Goal: Task Accomplishment & Management: Manage account settings

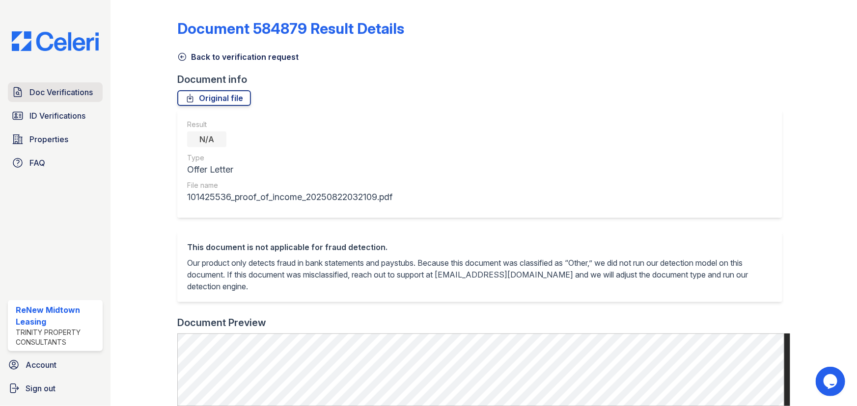
scroll to position [223, 0]
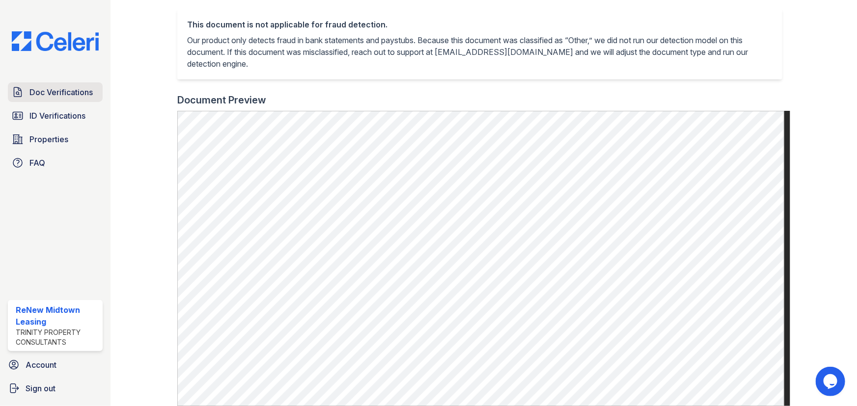
click at [51, 94] on span "Doc Verifications" at bounding box center [60, 92] width 63 height 12
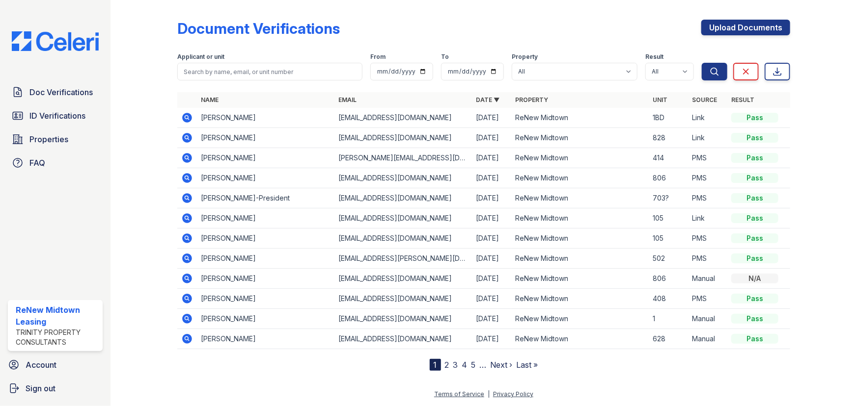
click at [447, 367] on link "2" at bounding box center [447, 365] width 4 height 10
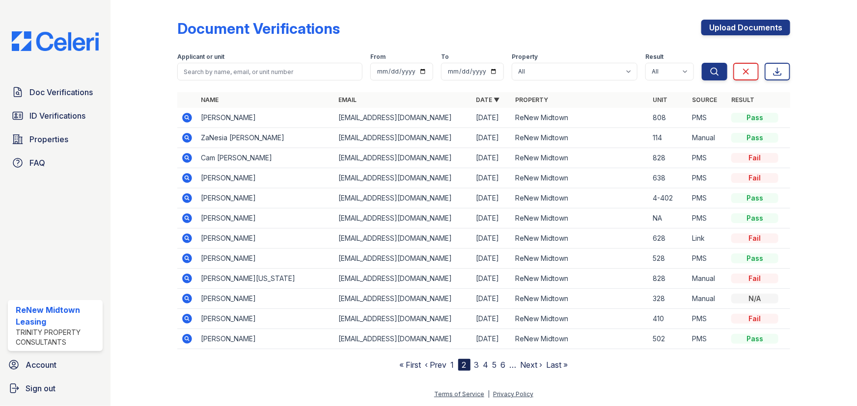
click at [188, 118] on icon at bounding box center [187, 118] width 10 height 10
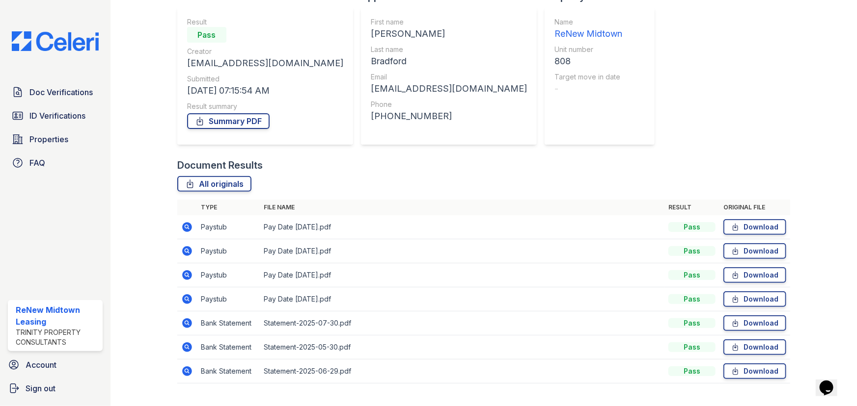
scroll to position [89, 0]
